Goal: Task Accomplishment & Management: Complete application form

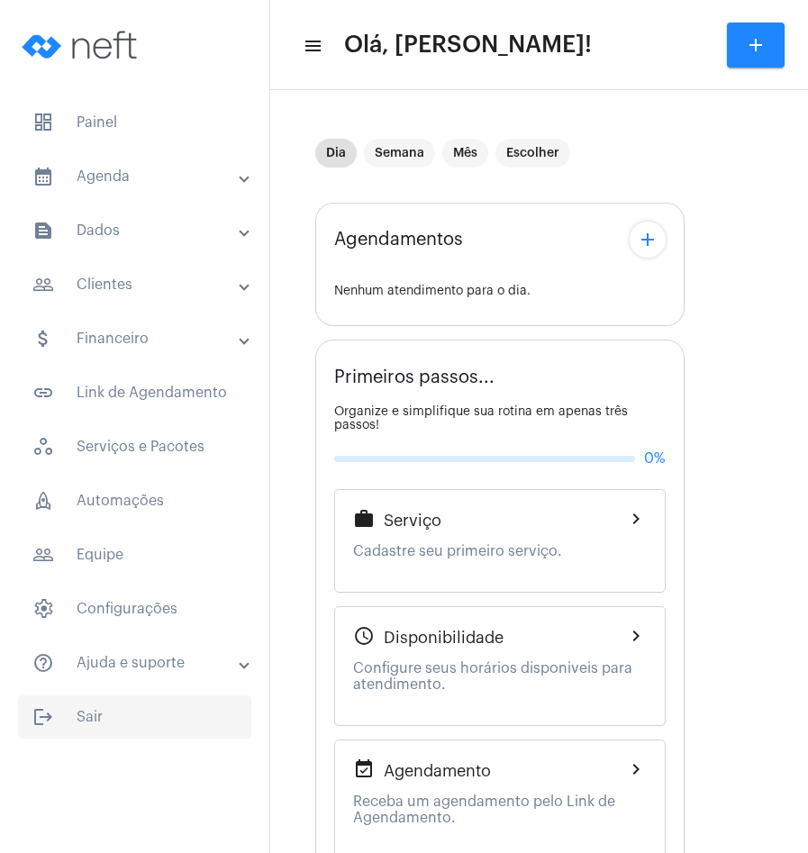
click at [83, 716] on span "logout Sair" at bounding box center [134, 716] width 233 height 43
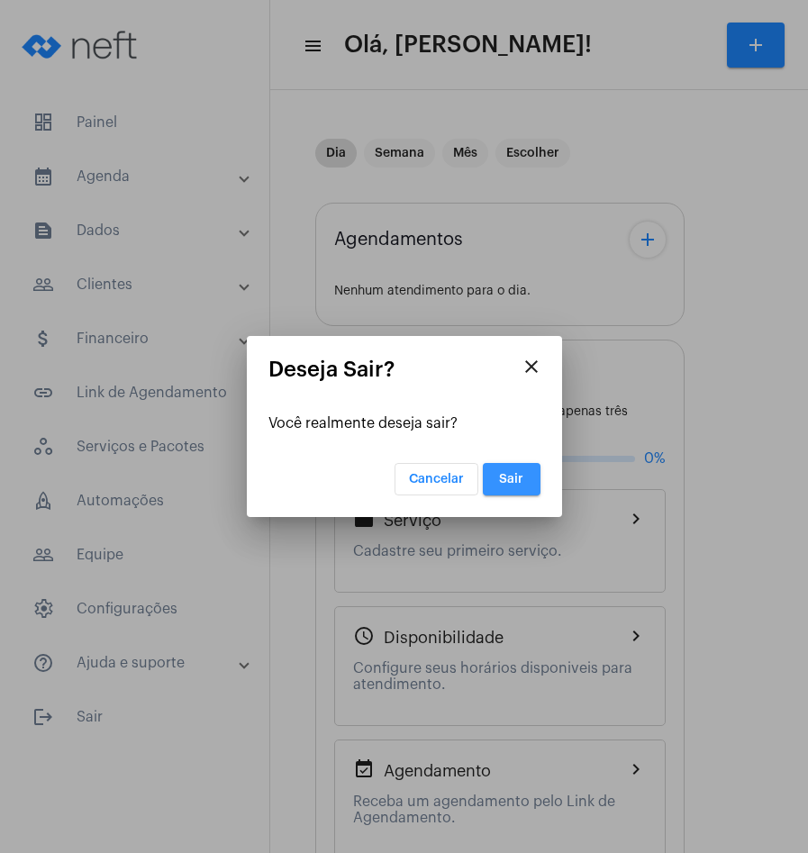
click at [518, 477] on span "Sair" at bounding box center [511, 479] width 24 height 13
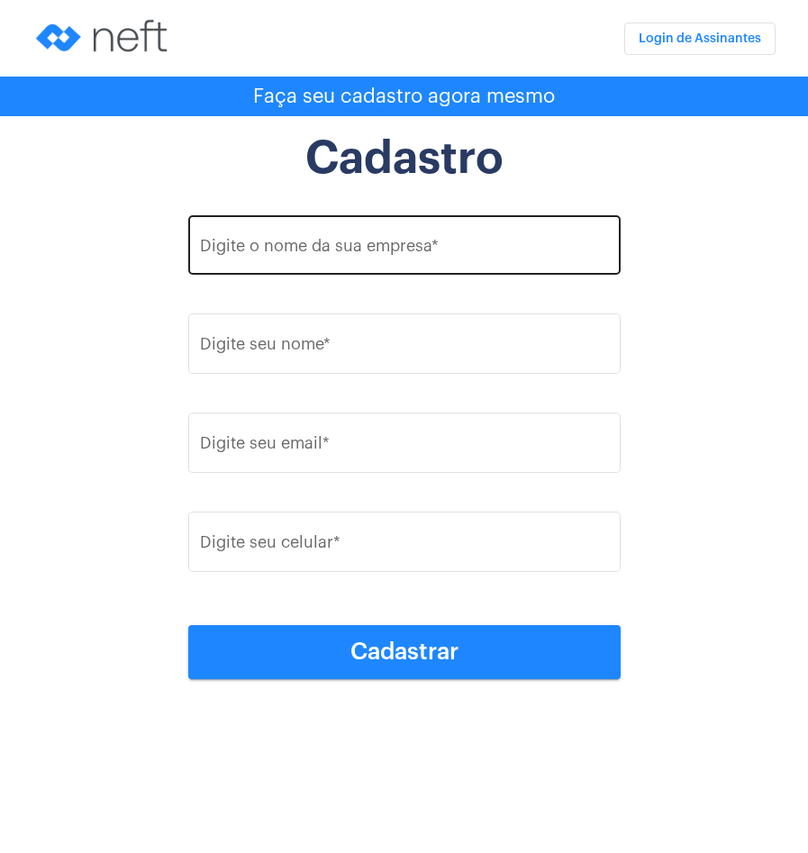
click at [362, 250] on input "Digite o nome da sua empresa *" at bounding box center [404, 249] width 408 height 18
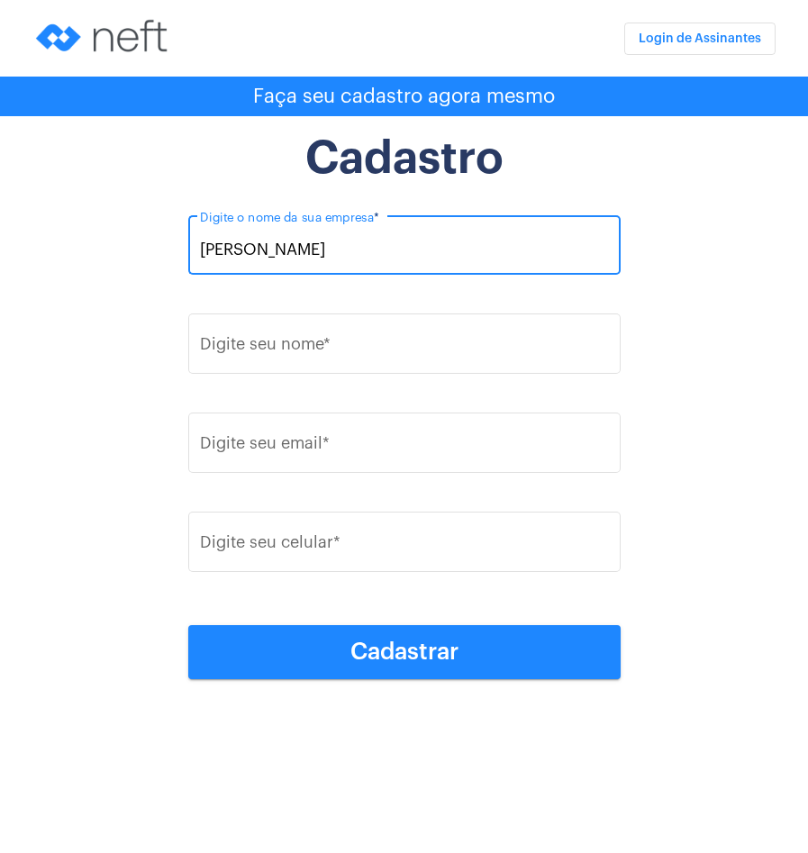
type input "[PERSON_NAME]"
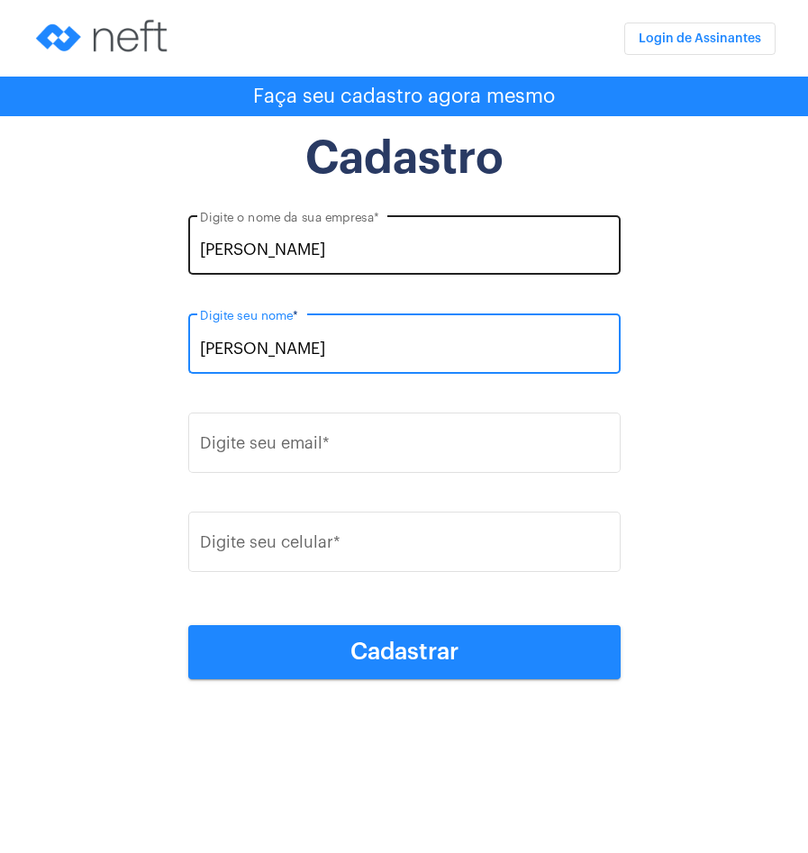
type input "[PERSON_NAME]"
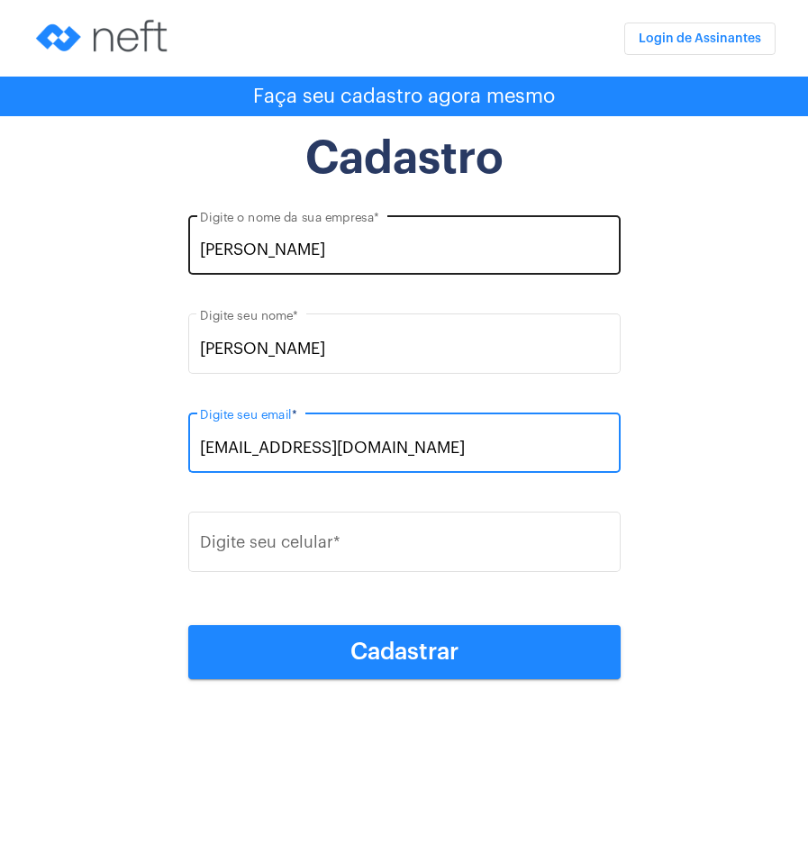
type input "[EMAIL_ADDRESS][DOMAIN_NAME]"
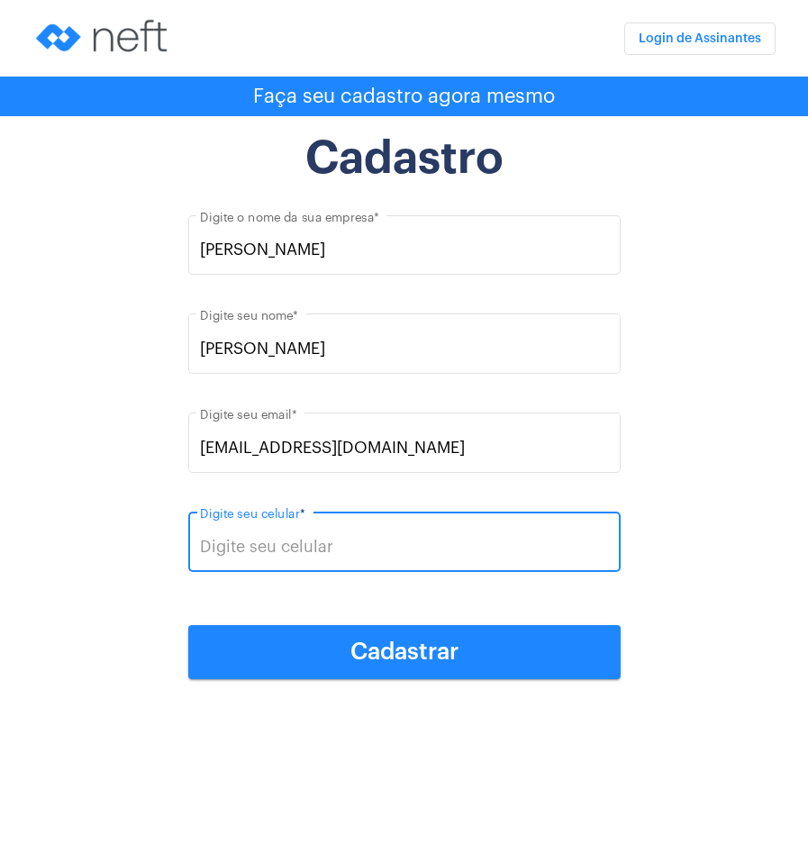
click at [346, 553] on input "Digite seu celular *" at bounding box center [404, 547] width 408 height 18
type input "[PHONE_NUMBER]"
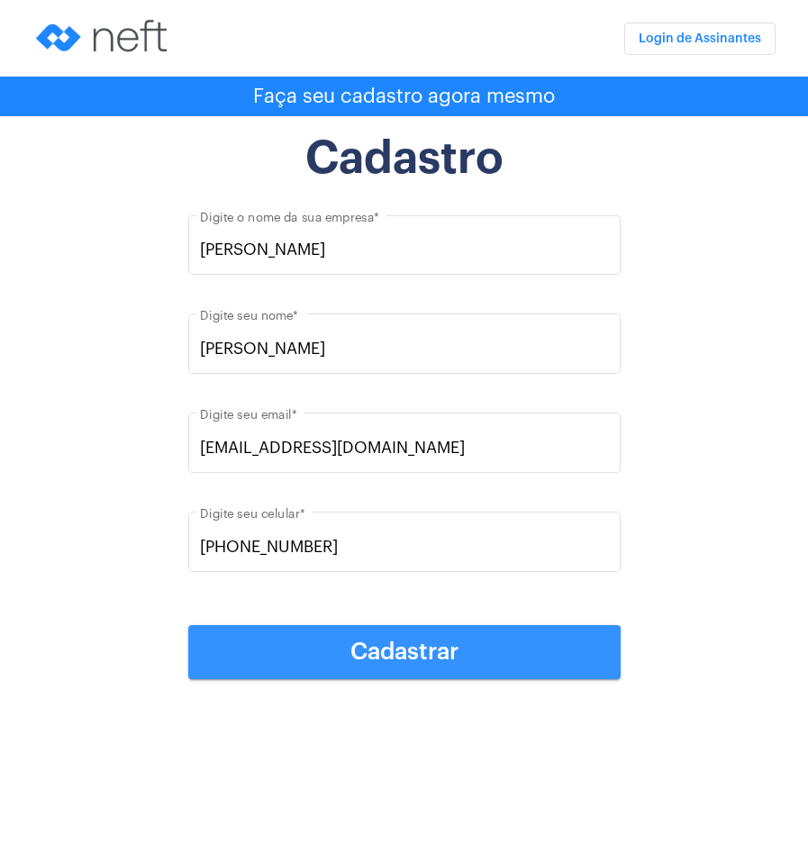
click at [395, 673] on button "Cadastrar" at bounding box center [404, 652] width 432 height 54
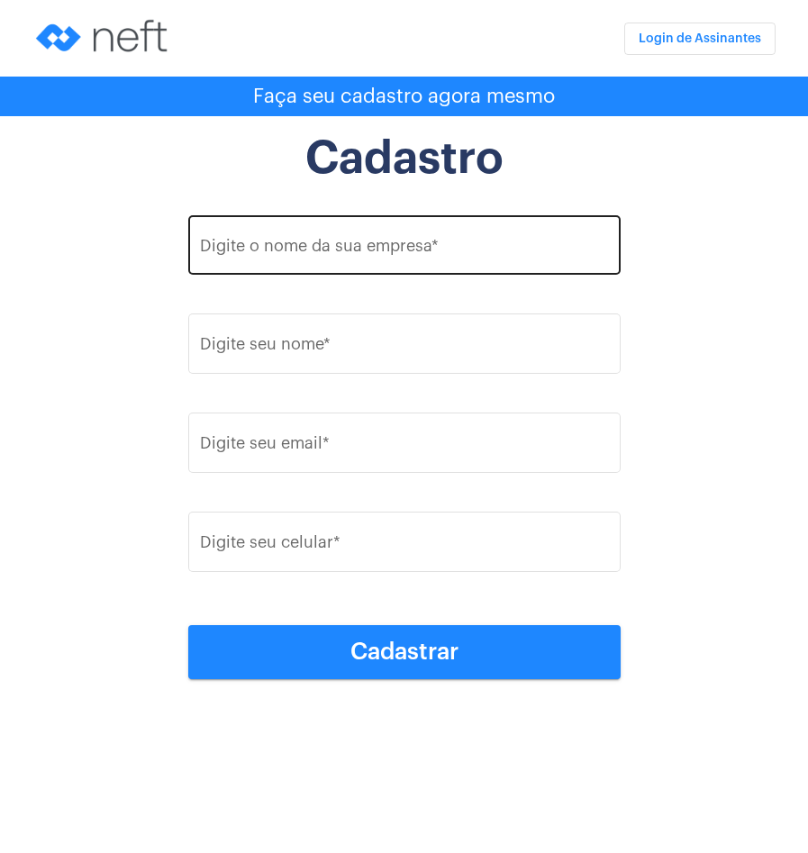
click at [416, 262] on div "Digite o nome da sua empresa *" at bounding box center [404, 243] width 408 height 64
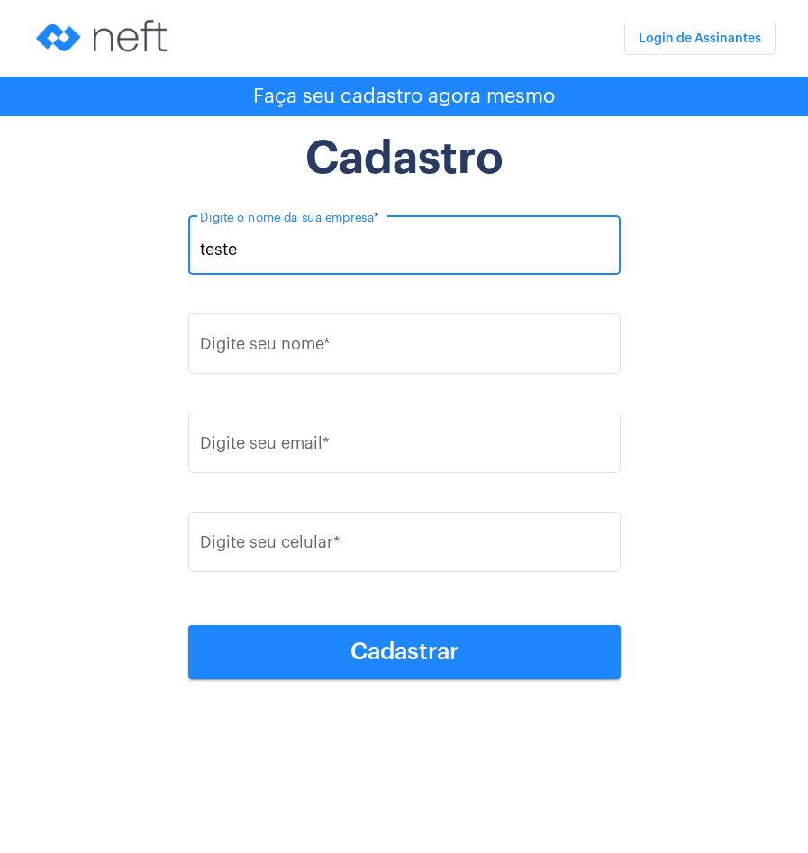
type input "teste"
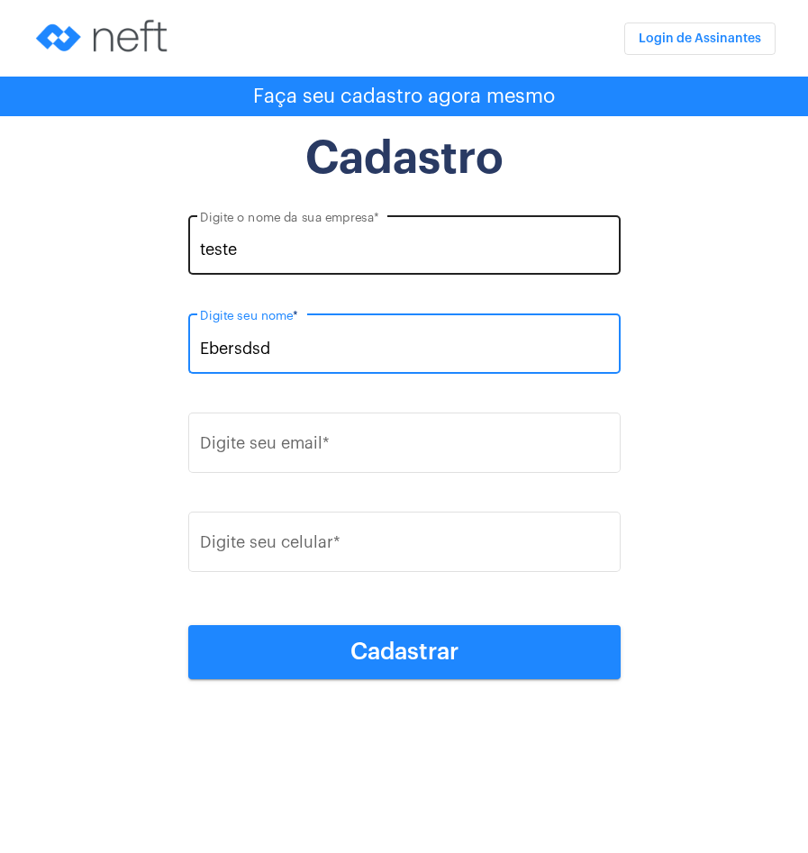
type input "Ebersdsd"
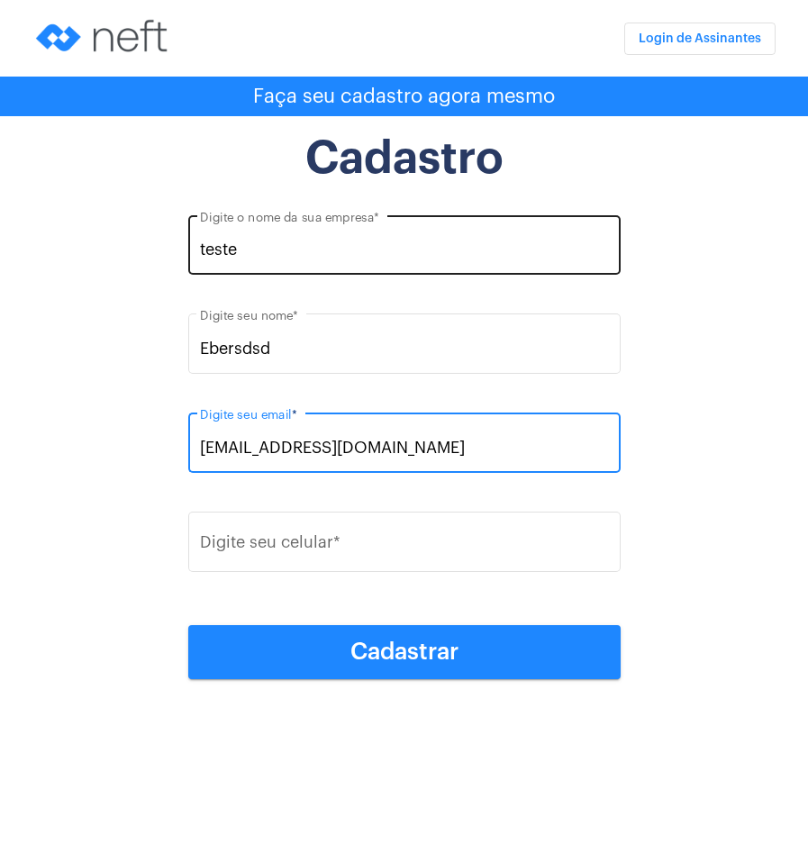
type input "bersdsd@gmail.com"
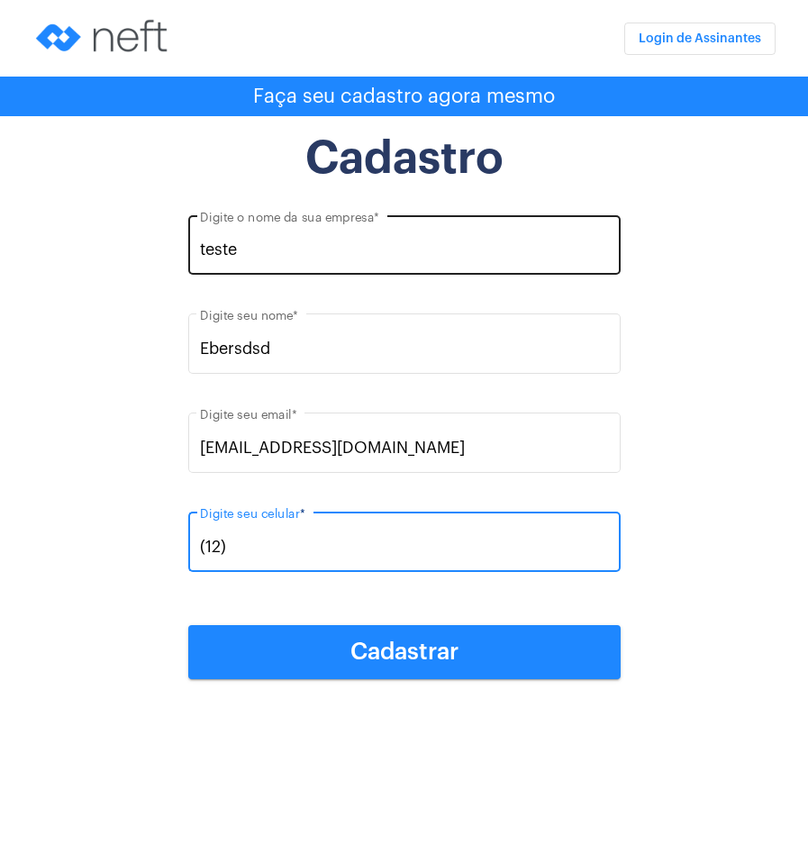
type input "(1"
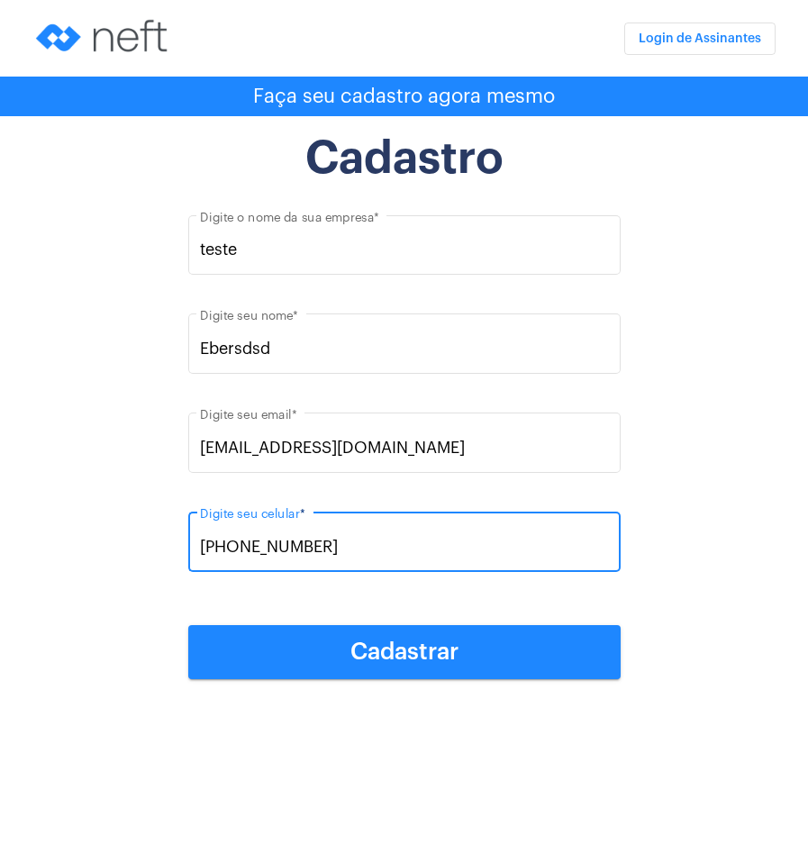
type input "[PHONE_NUMBER]"
click at [436, 635] on button "Cadastrar" at bounding box center [404, 652] width 432 height 54
